Goal: Task Accomplishment & Management: Complete application form

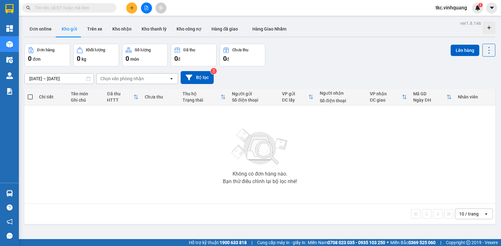
click at [131, 8] on icon "plus" at bounding box center [132, 8] width 4 height 4
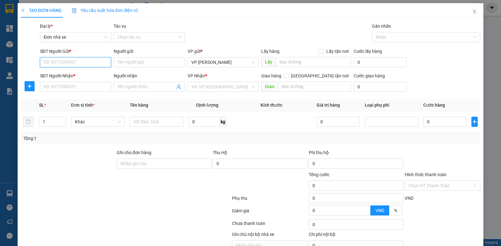
click at [72, 62] on input "SĐT Người Gửi *" at bounding box center [75, 62] width 71 height 10
click at [73, 88] on input "SĐT Người Nhận *" at bounding box center [75, 87] width 71 height 10
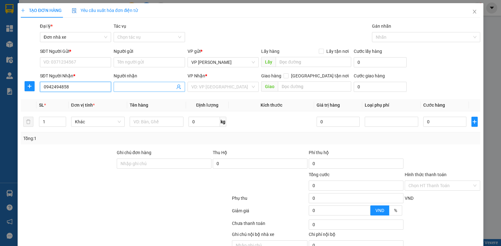
type input "0942494858"
click at [150, 88] on input "Người nhận" at bounding box center [146, 86] width 58 height 7
type input "[PERSON_NAME]"
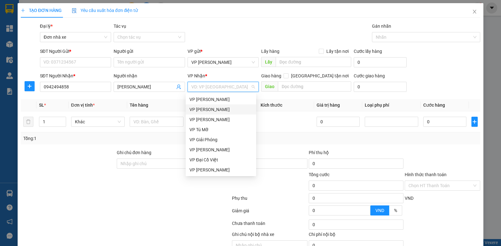
click at [195, 108] on div "VP [PERSON_NAME]" at bounding box center [221, 109] width 63 height 7
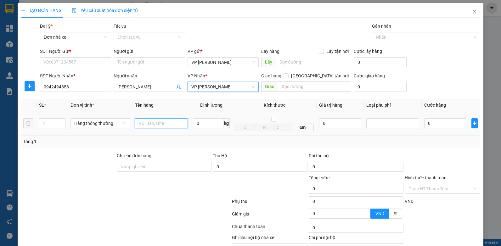
click at [155, 128] on input "text" at bounding box center [161, 123] width 53 height 10
type input "bọc xanh pt"
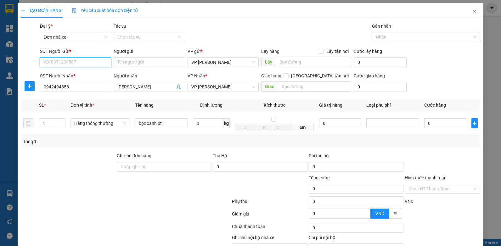
click at [49, 60] on input "SĐT Người Gửi *" at bounding box center [75, 62] width 71 height 10
type input "0975277875"
click at [60, 72] on div "0975277875 - CÔNG" at bounding box center [74, 74] width 63 height 7
type input "CÔNG"
type input "0975277875"
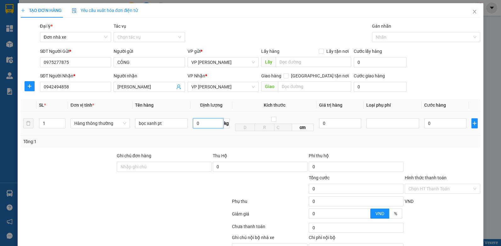
click at [209, 123] on input "0" at bounding box center [208, 123] width 31 height 10
type input "1"
drag, startPoint x: 416, startPoint y: 166, endPoint x: 430, endPoint y: 164, distance: 14.6
click at [423, 166] on div at bounding box center [442, 163] width 77 height 22
type input "30.000"
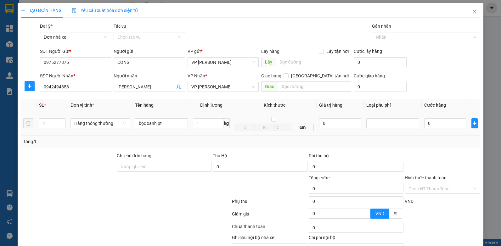
type input "30.000"
click at [439, 180] on label "Hình thức thanh toán" at bounding box center [426, 177] width 42 height 5
click at [439, 184] on input "Hình thức thanh toán" at bounding box center [441, 188] width 64 height 9
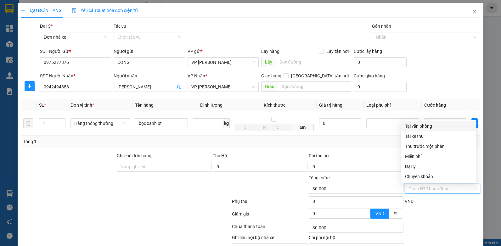
click at [423, 125] on div "Tại văn phòng" at bounding box center [438, 126] width 67 height 7
type input "0"
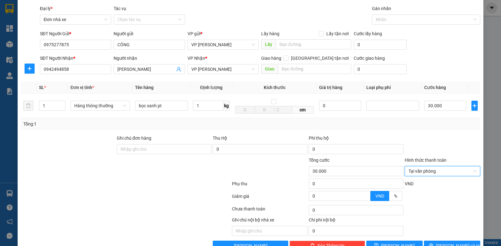
scroll to position [35, 0]
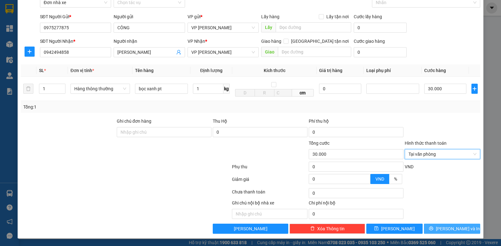
click at [451, 231] on span "[PERSON_NAME] và In" at bounding box center [458, 228] width 44 height 7
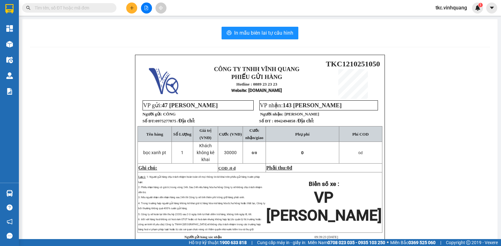
click at [131, 11] on button at bounding box center [131, 8] width 11 height 11
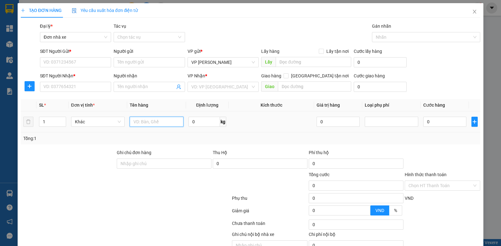
click at [167, 125] on input "text" at bounding box center [157, 122] width 54 height 10
click at [137, 121] on input "hộpBINHF NƯỚC" at bounding box center [157, 122] width 54 height 10
click at [137, 128] on td "hộpBINHF NƯỚC" at bounding box center [156, 121] width 59 height 21
click at [138, 119] on input "hộpBINHF NƯỚC" at bounding box center [157, 122] width 54 height 10
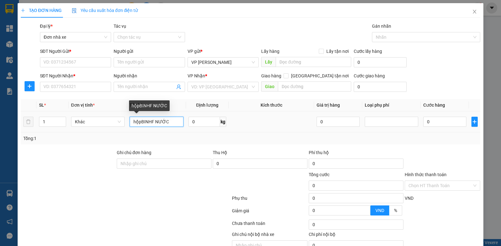
click at [138, 119] on input "hộpBINHF NƯỚC" at bounding box center [157, 122] width 54 height 10
type input "THÙNG BÌNH NƯỚC"
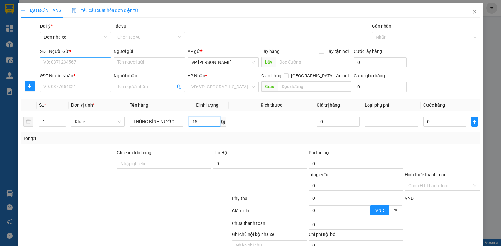
type input "15"
click at [86, 60] on input "SĐT Người Gửi *" at bounding box center [75, 62] width 71 height 10
click at [70, 76] on div "0975277875 - CÔNG" at bounding box center [74, 74] width 63 height 7
type input "0975277875"
type input "CÔNG"
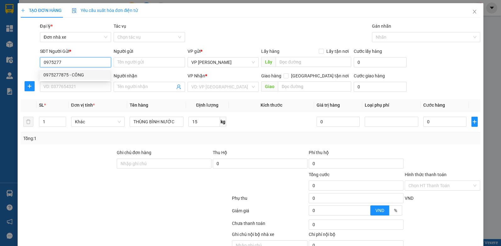
type input "0942494858"
type input "[PERSON_NAME]"
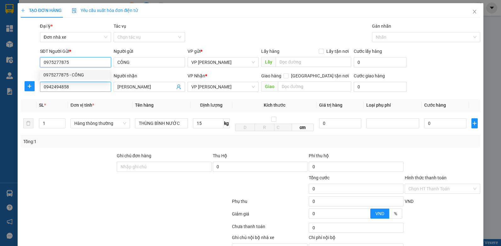
type input "0975277875"
click at [65, 84] on input "0942494858" at bounding box center [75, 87] width 71 height 10
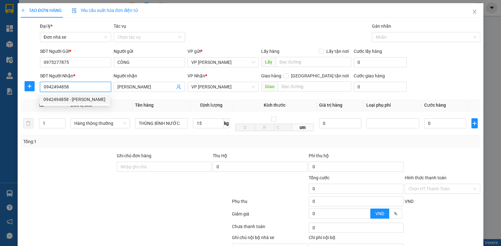
click at [65, 84] on input "0942494858" at bounding box center [75, 87] width 71 height 10
click at [93, 110] on div "0986217218 - THẾ ANH" at bounding box center [74, 109] width 63 height 7
type input "0986217218"
type input "THẾ ANH"
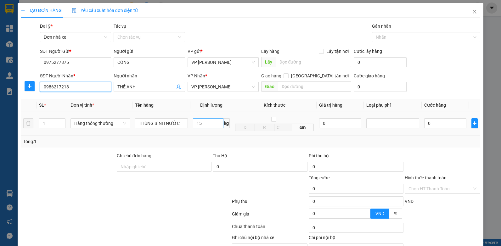
type input "0986217218"
click at [211, 127] on input "15" at bounding box center [208, 123] width 31 height 10
type input "40.000"
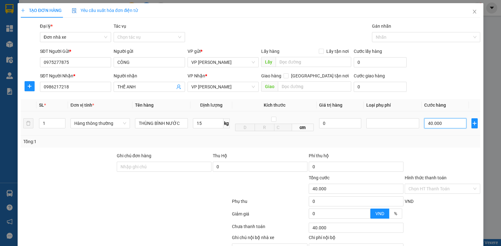
click at [448, 124] on input "40.000" at bounding box center [445, 123] width 42 height 10
click at [452, 152] on div at bounding box center [442, 163] width 77 height 22
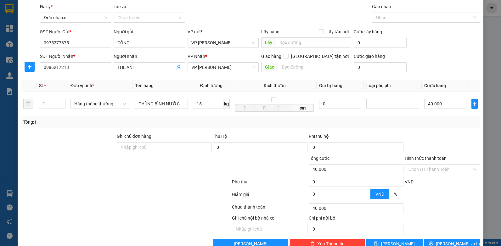
scroll to position [35, 0]
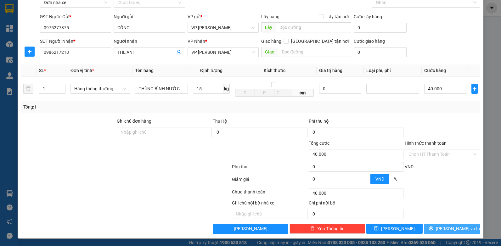
click at [442, 227] on button "[PERSON_NAME] và In" at bounding box center [452, 229] width 56 height 10
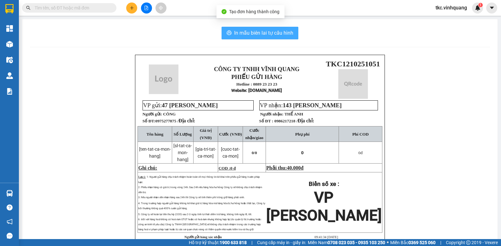
click at [260, 32] on span "In mẫu biên lai tự cấu hình" at bounding box center [263, 33] width 59 height 8
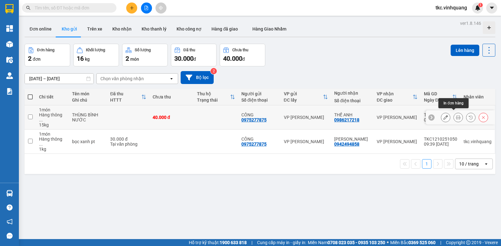
click at [454, 114] on button at bounding box center [458, 117] width 9 height 11
